Goal: Information Seeking & Learning: Learn about a topic

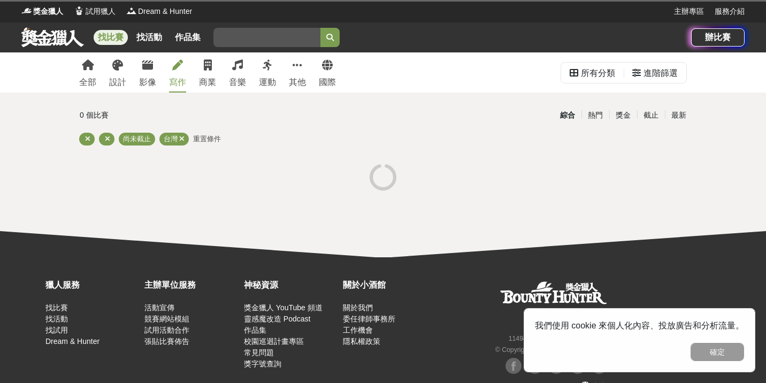
click at [175, 74] on link "寫作" at bounding box center [177, 72] width 17 height 40
click at [172, 63] on link "寫作" at bounding box center [177, 72] width 17 height 40
click at [53, 37] on link at bounding box center [52, 37] width 65 height 20
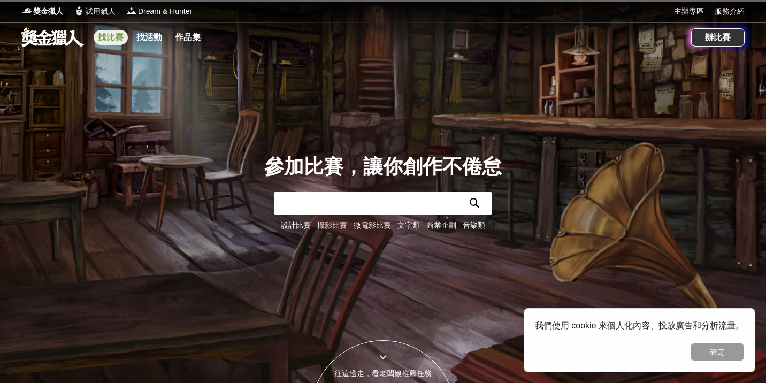
click at [117, 43] on link "找比賽" at bounding box center [111, 37] width 34 height 15
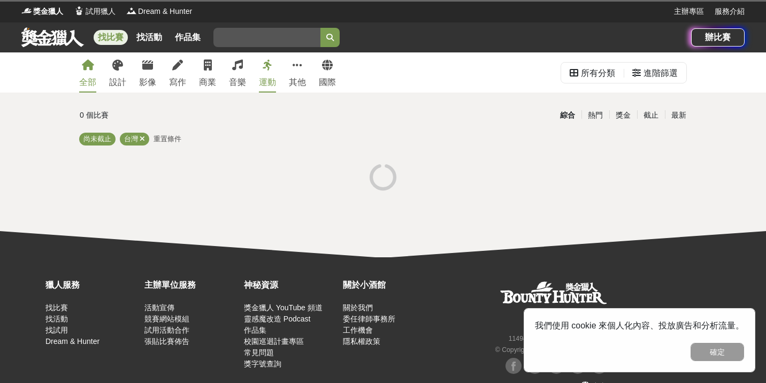
click at [711, 355] on button "確定" at bounding box center [716, 352] width 53 height 18
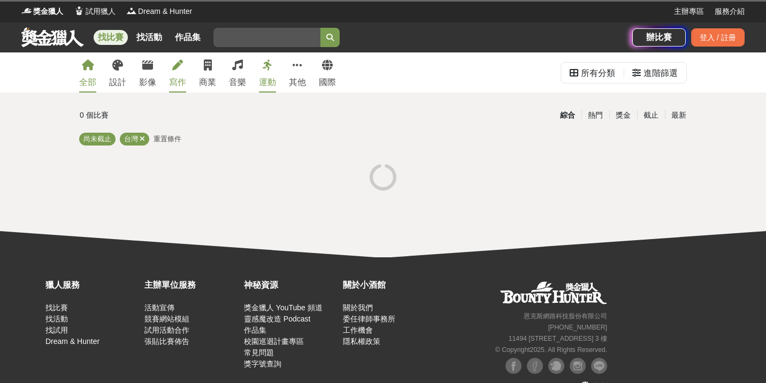
click at [176, 71] on link "寫作" at bounding box center [177, 72] width 17 height 40
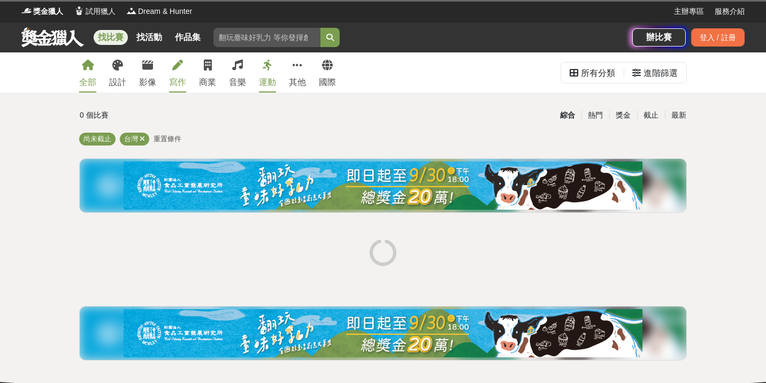
click at [175, 68] on icon at bounding box center [177, 65] width 11 height 11
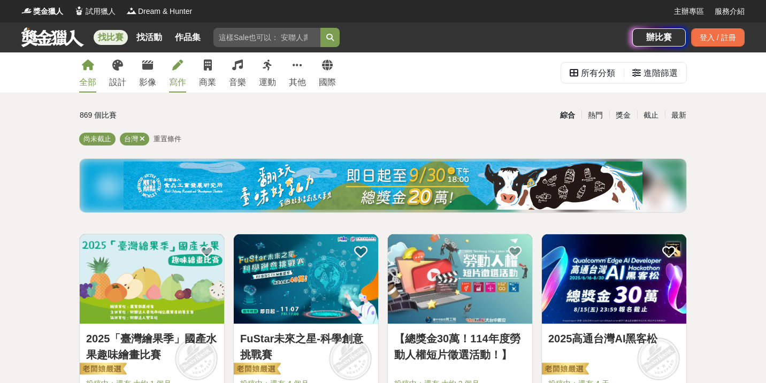
click at [170, 75] on link "寫作" at bounding box center [177, 72] width 17 height 40
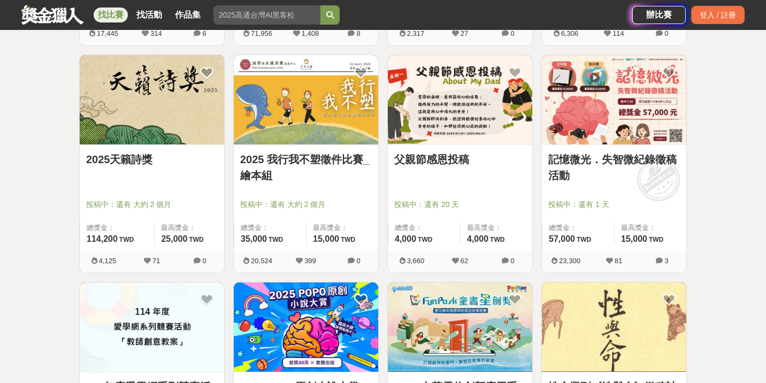
scroll to position [634, 0]
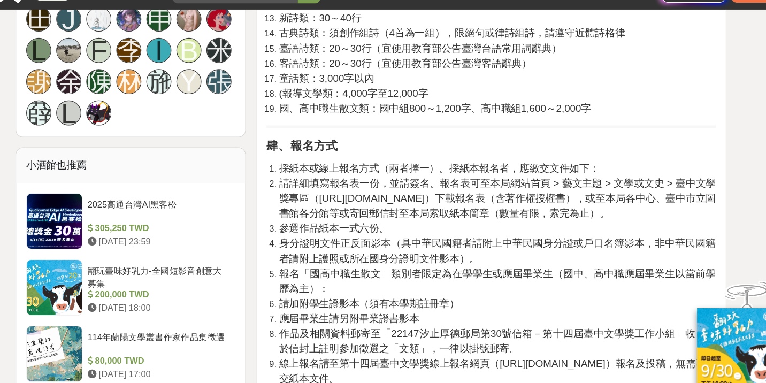
scroll to position [585, 0]
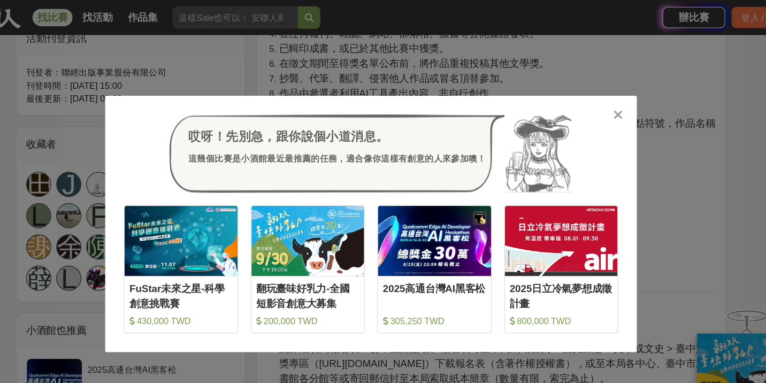
click at [590, 96] on icon at bounding box center [594, 98] width 8 height 11
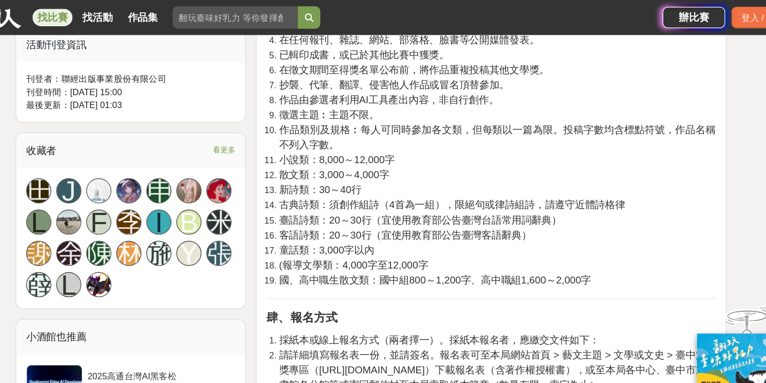
scroll to position [579, 0]
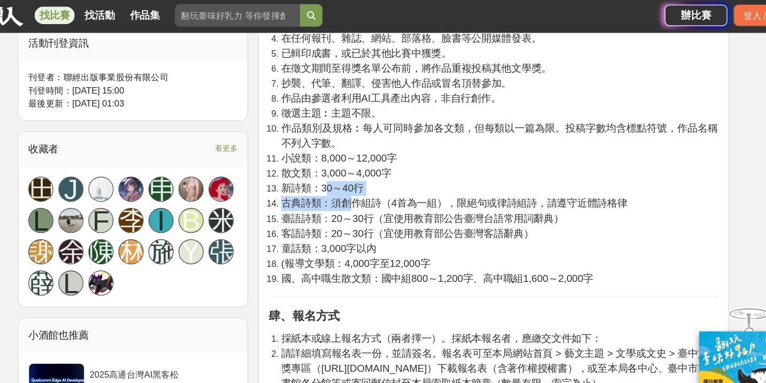
drag, startPoint x: 279, startPoint y: 160, endPoint x: 304, endPoint y: 167, distance: 25.9
click at [304, 167] on ol "參選者資格︰徵稿對象不拘（無國籍、居住地等限制，海外民眾亦可參加，惟各類別皆須以繁體中文創作），本局及承辦單位所屬員工不得參加。 參選作品有下列情形者，主辦單…" at bounding box center [486, 105] width 384 height 282
click at [334, 197] on span "客語詩類：20～30行（宜使用教育部公告臺灣客語辭典）" at bounding box center [412, 201] width 216 height 9
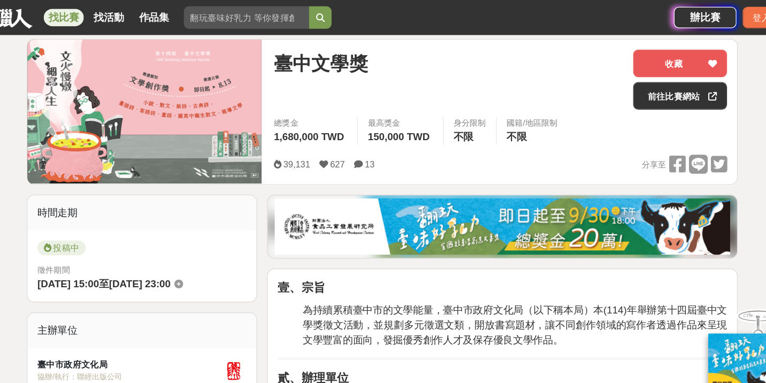
scroll to position [124, 0]
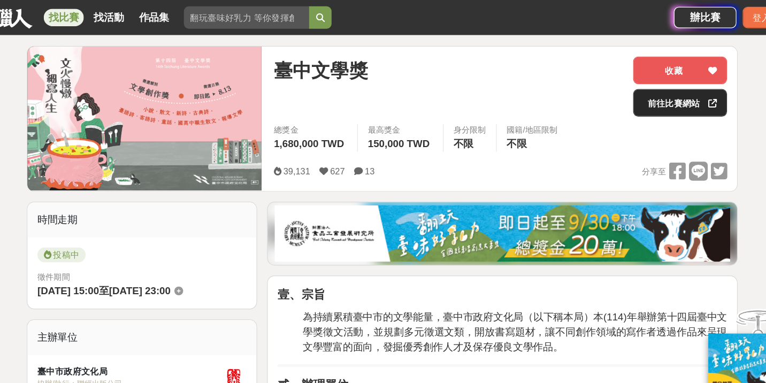
click at [597, 89] on link "前往比賽網站" at bounding box center [637, 88] width 80 height 24
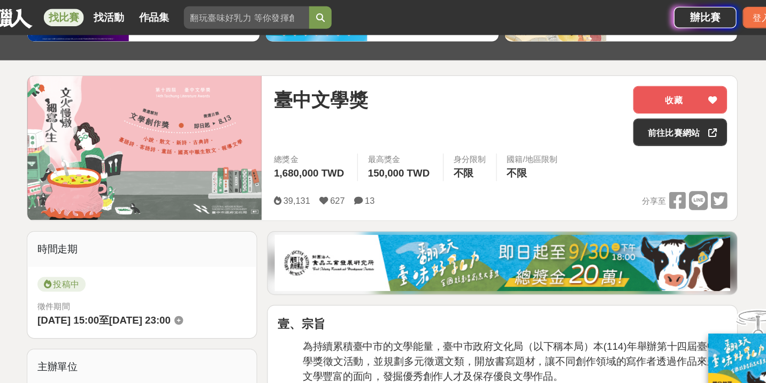
scroll to position [57, 0]
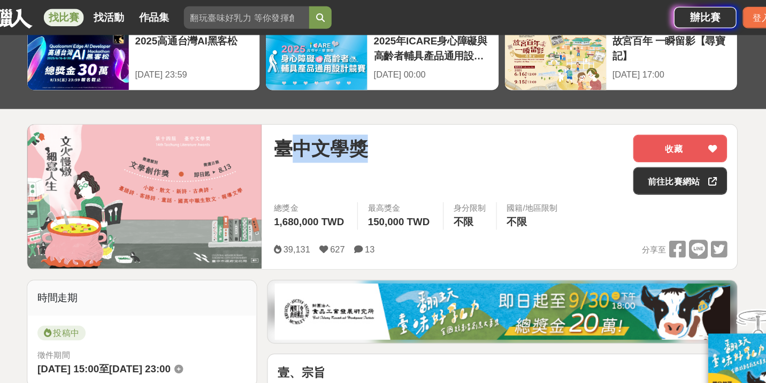
drag, startPoint x: 324, startPoint y: 118, endPoint x: 244, endPoint y: 118, distance: 80.2
click at [290, 118] on div "臺中文學獎" at bounding box center [439, 127] width 298 height 24
drag, startPoint x: 230, startPoint y: 122, endPoint x: 371, endPoint y: 124, distance: 140.7
click at [371, 124] on div "臺中文學獎 收藏 前往比賽網站 總獎金 1,680,000 TWD 最高獎金 150,000 TWD 身分限制 不限 國籍/地區限制 不限 39,131 62…" at bounding box center [484, 168] width 404 height 124
copy span "臺中文學獎"
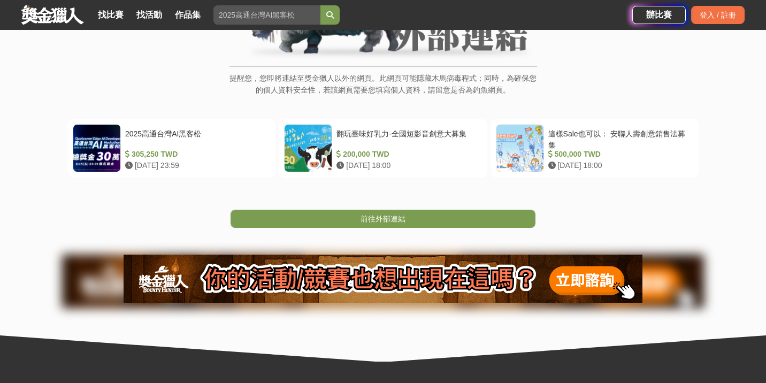
scroll to position [198, 0]
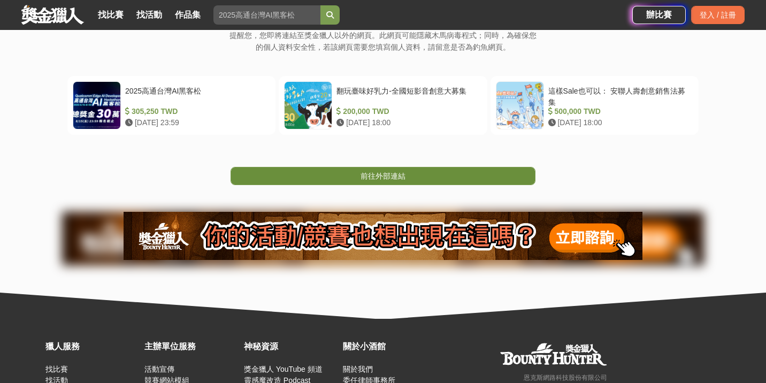
click at [413, 174] on link "前往外部連結" at bounding box center [383, 176] width 305 height 18
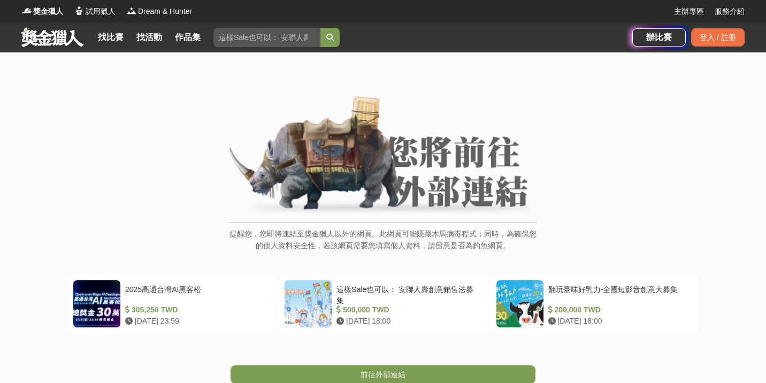
click at [342, 169] on img at bounding box center [383, 156] width 308 height 121
click at [463, 198] on img at bounding box center [383, 156] width 308 height 121
